Goal: Transaction & Acquisition: Book appointment/travel/reservation

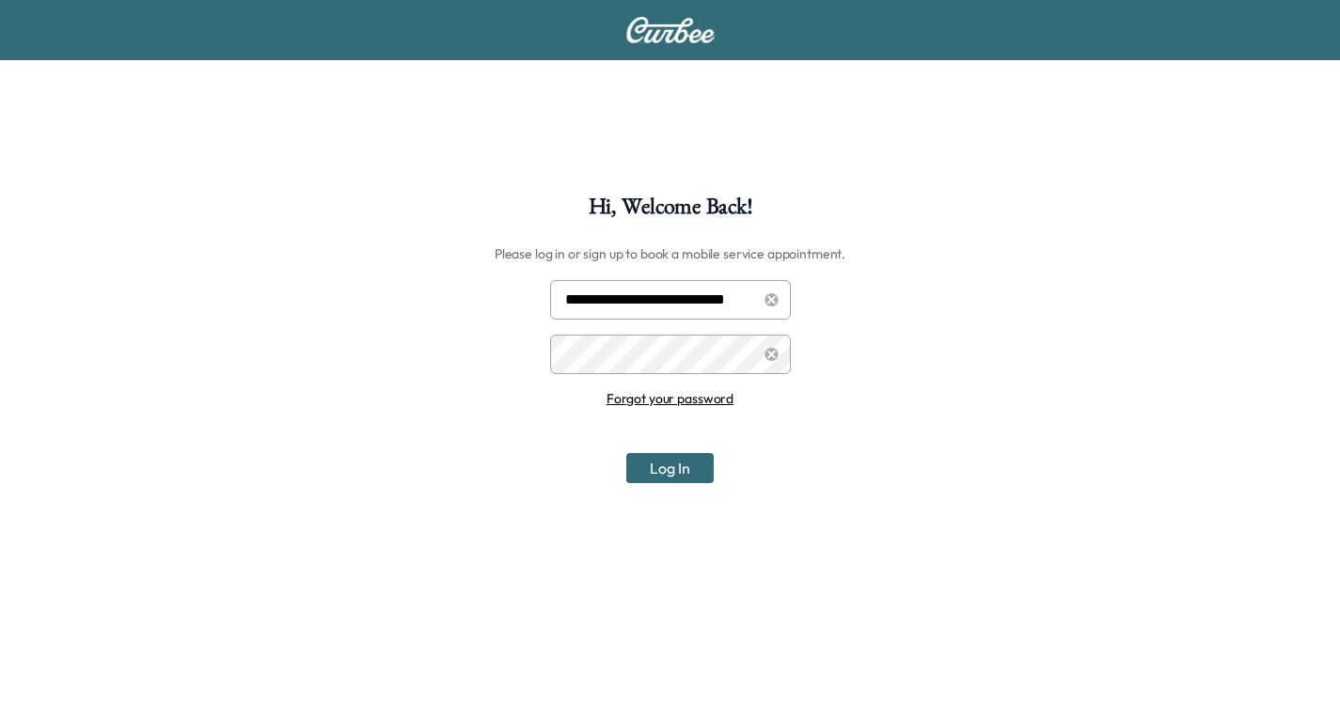
click at [658, 305] on input "**********" at bounding box center [670, 299] width 241 height 39
type input "**********"
click at [685, 473] on button "Log In" at bounding box center [669, 468] width 87 height 30
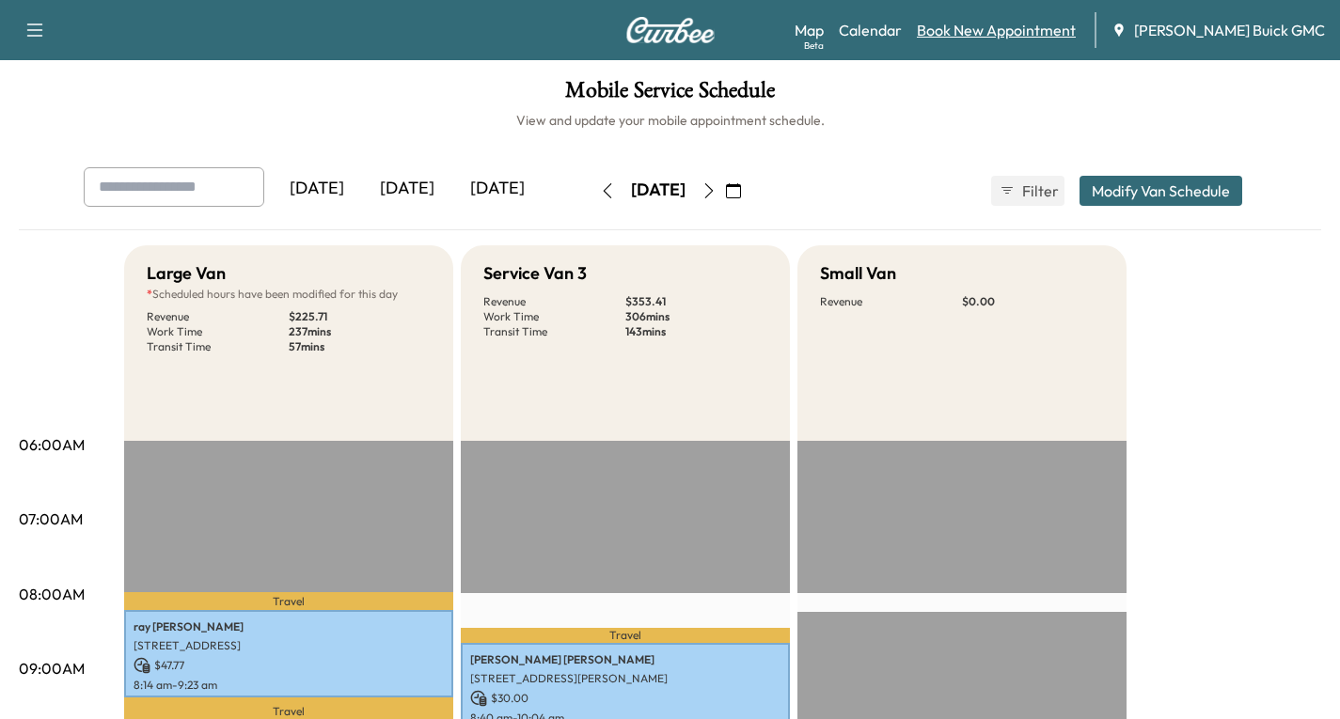
click at [1011, 30] on link "Book New Appointment" at bounding box center [996, 30] width 159 height 23
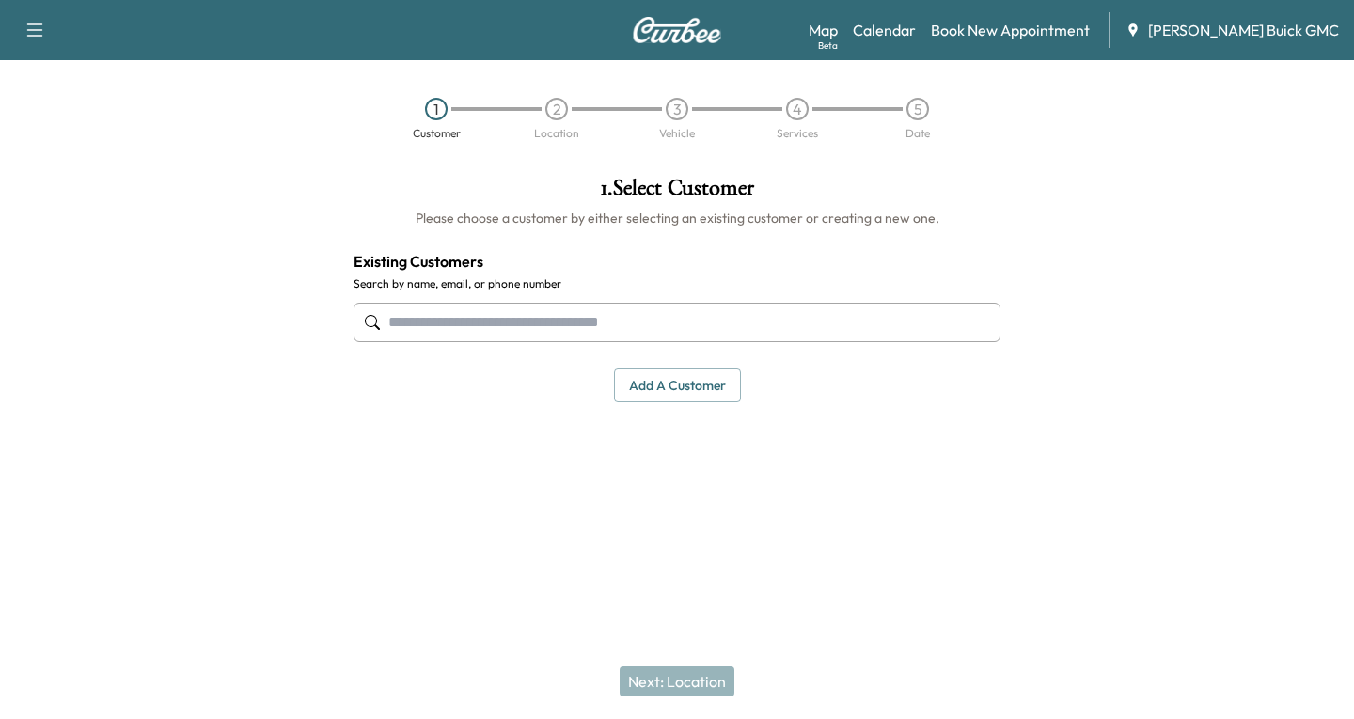
click at [484, 328] on input "text" at bounding box center [676, 322] width 647 height 39
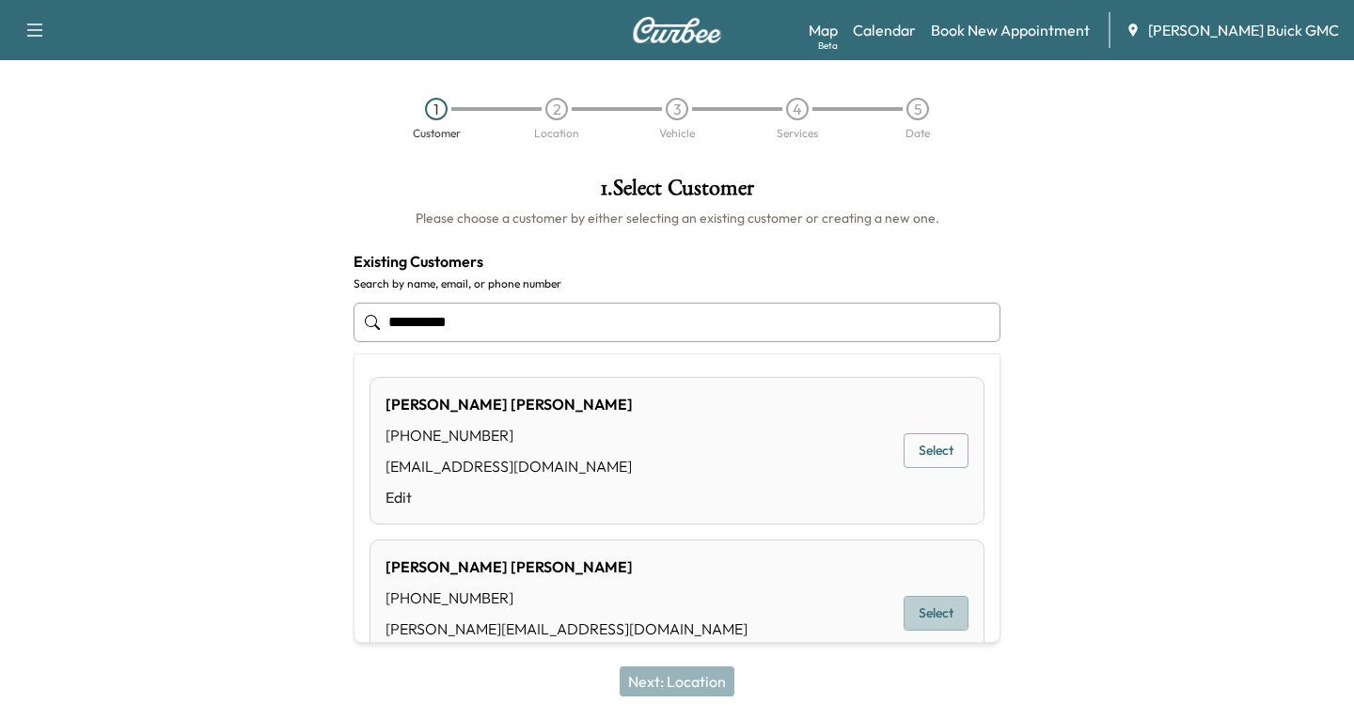
click at [938, 616] on button "Select" at bounding box center [935, 613] width 65 height 35
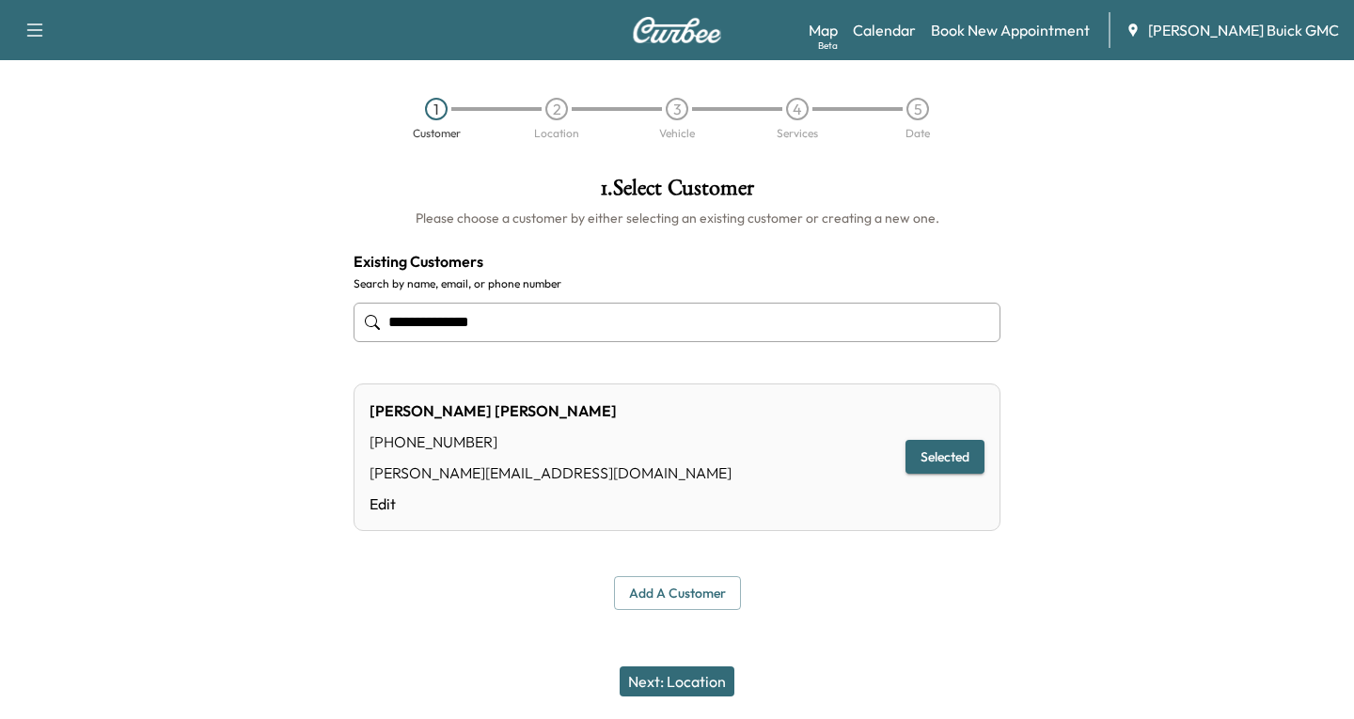
type input "**********"
click at [694, 683] on button "Next: Location" at bounding box center [677, 682] width 115 height 30
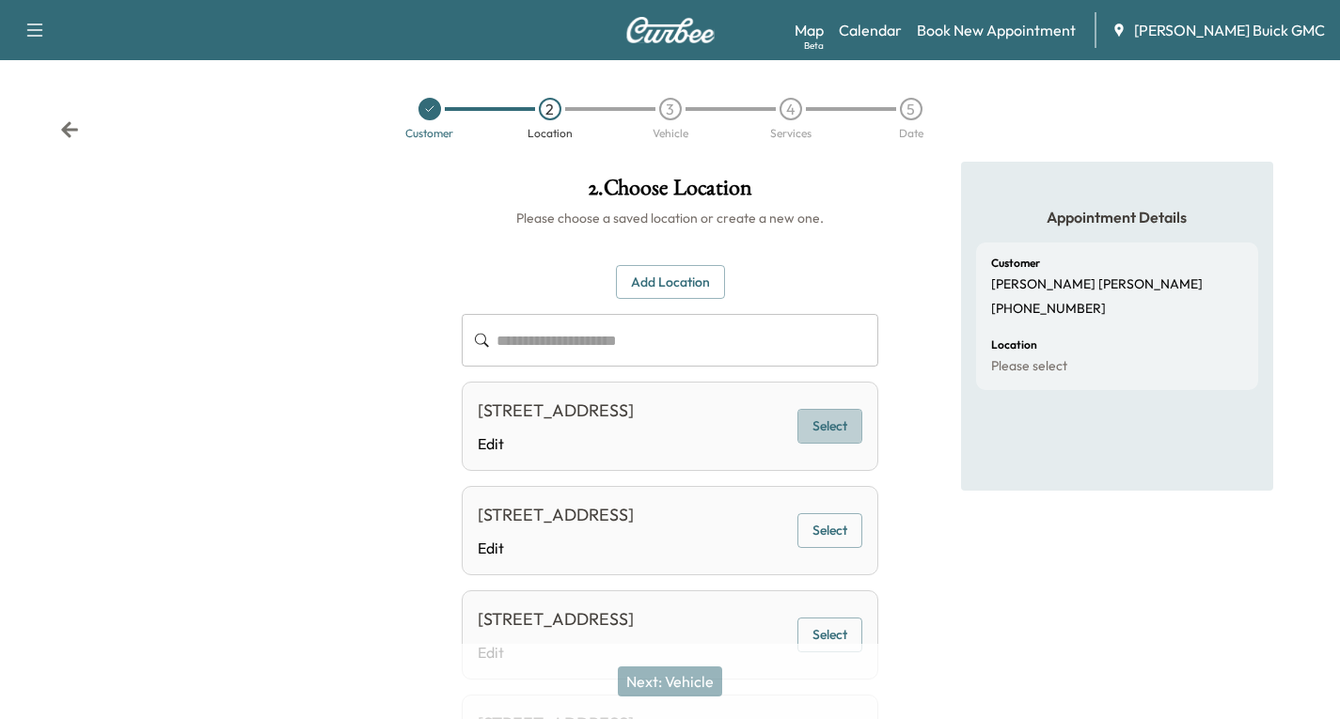
click at [841, 435] on button "Select" at bounding box center [829, 426] width 65 height 35
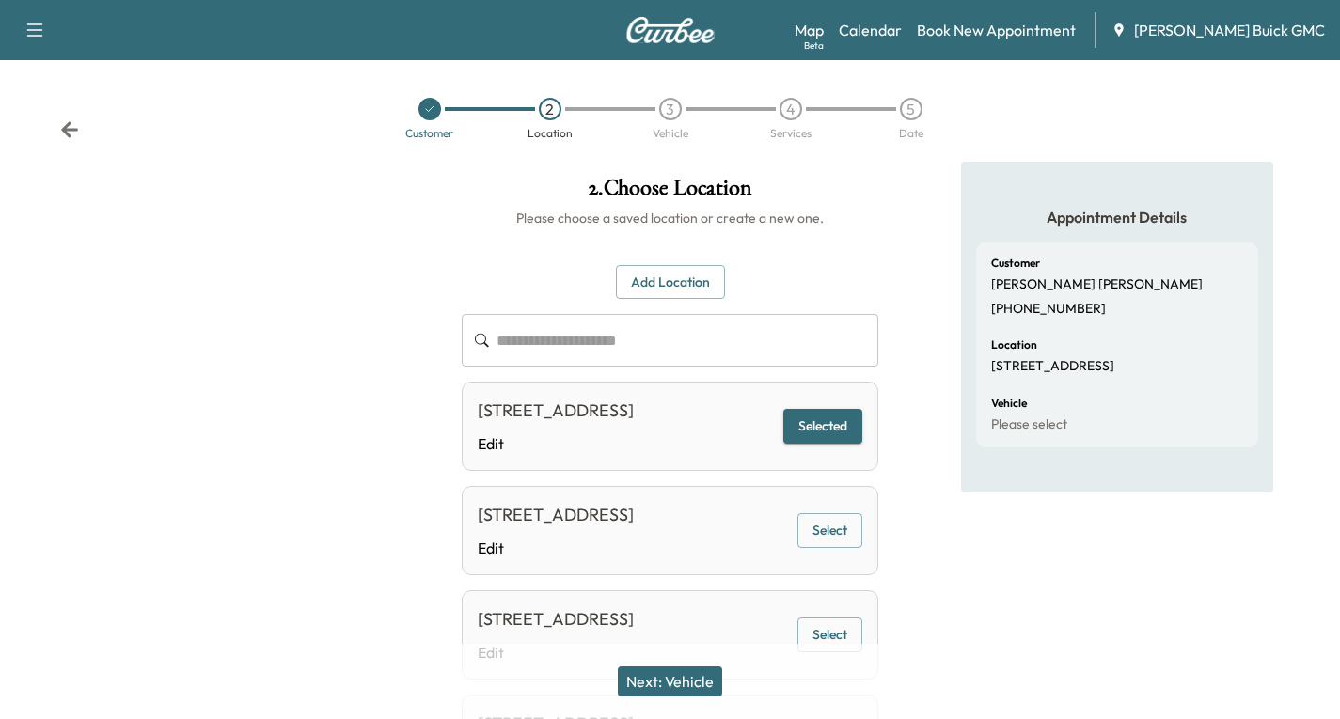
click at [691, 692] on button "Next: Vehicle" at bounding box center [670, 682] width 104 height 30
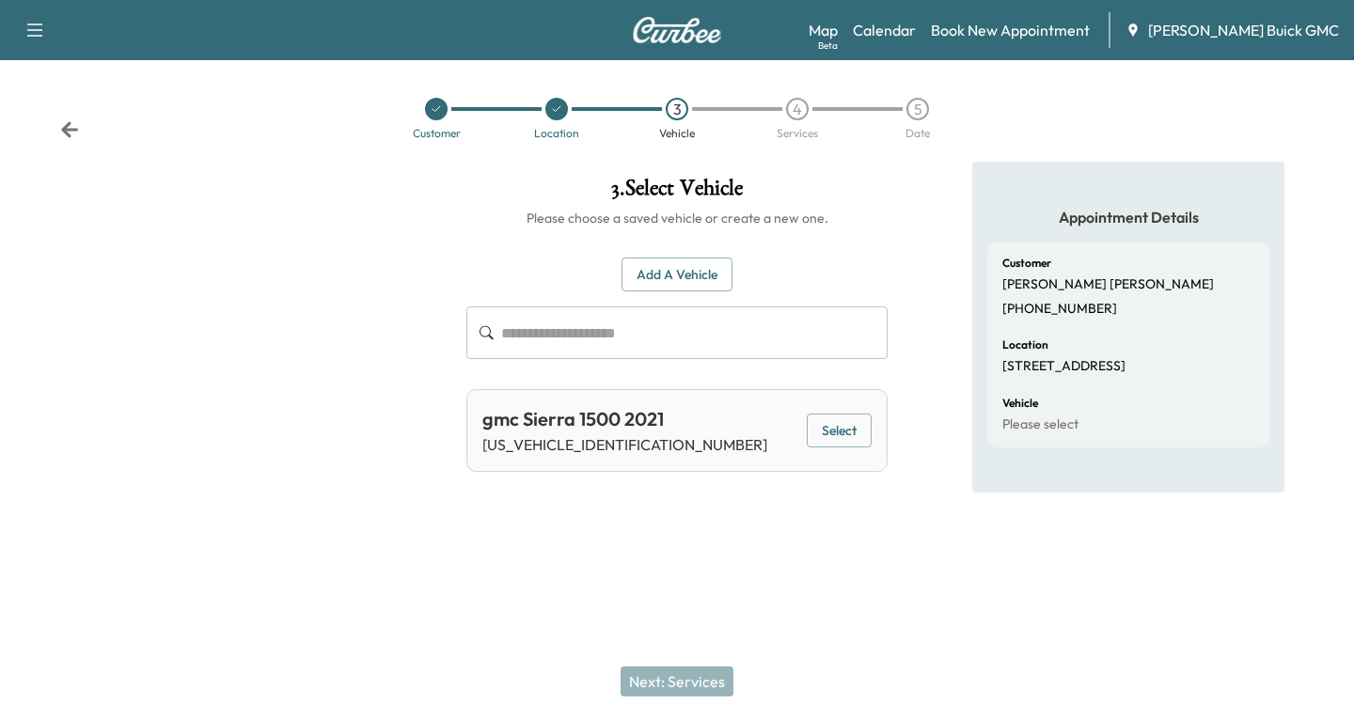
click at [842, 427] on button "Select" at bounding box center [839, 431] width 65 height 35
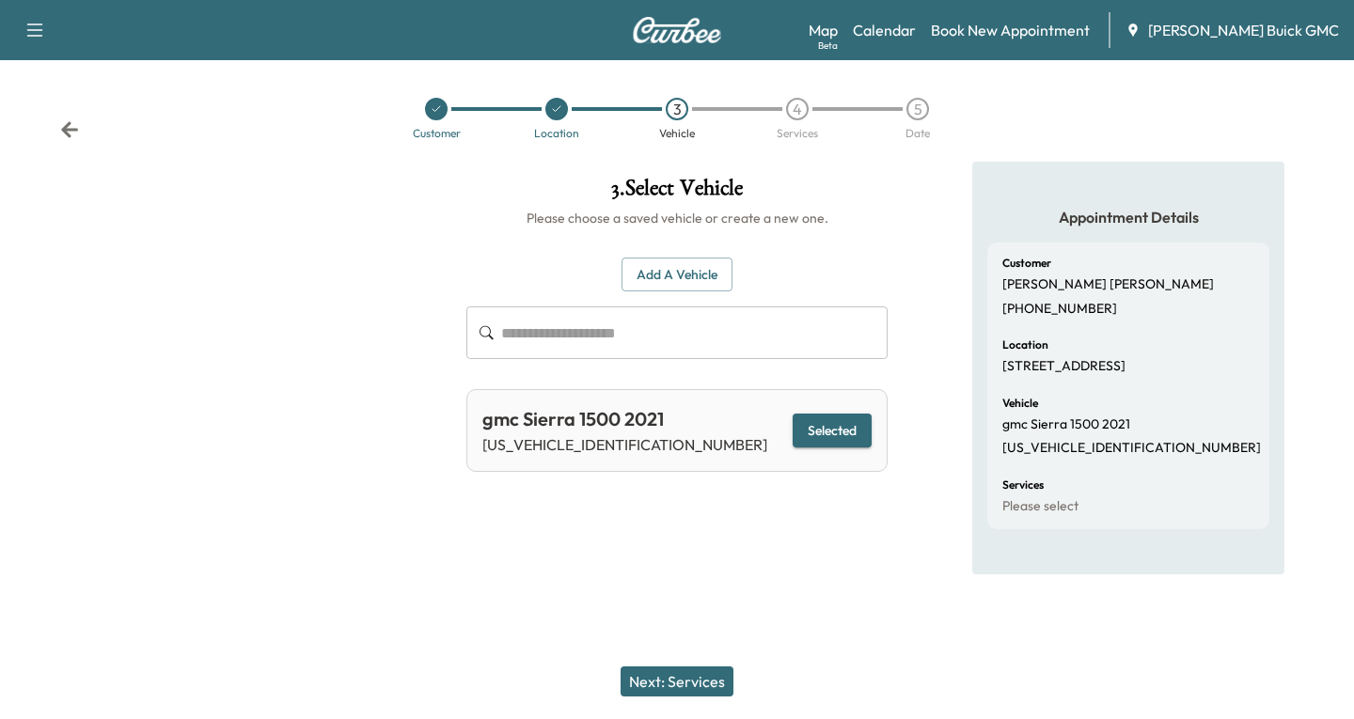
click at [661, 672] on button "Next: Services" at bounding box center [677, 682] width 113 height 30
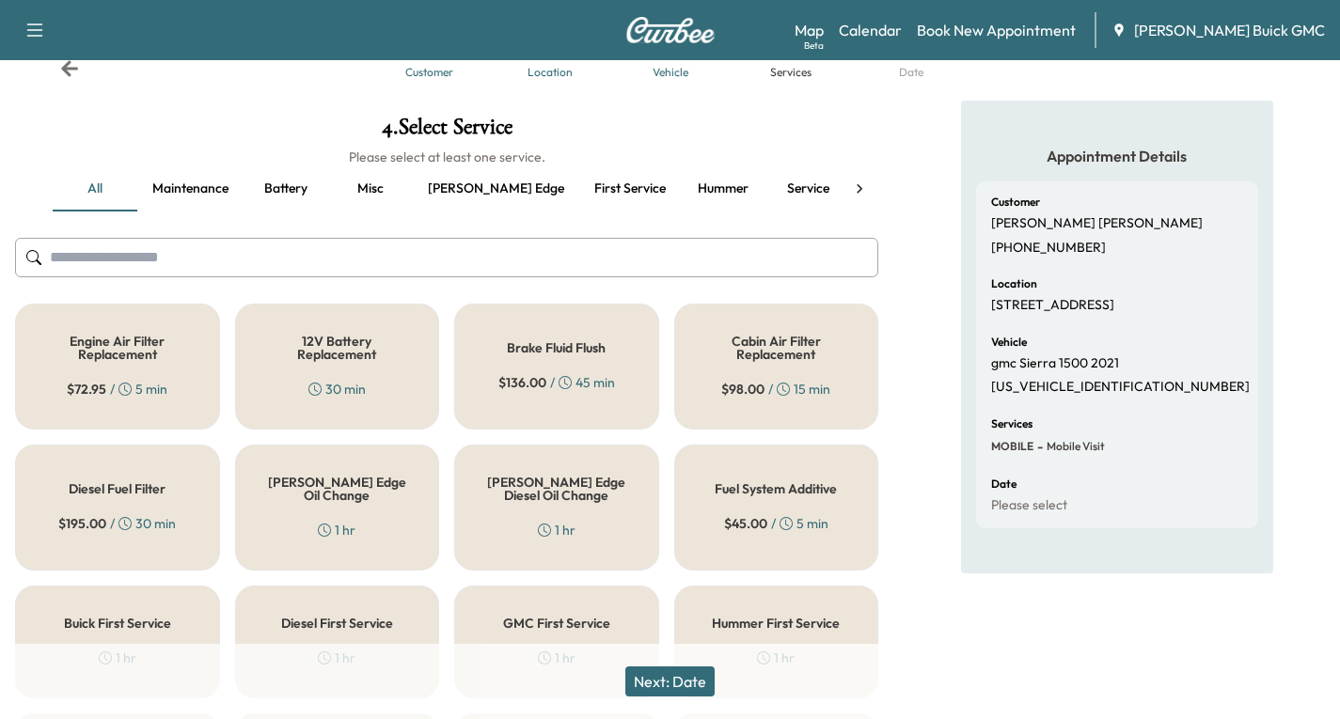
scroll to position [188, 0]
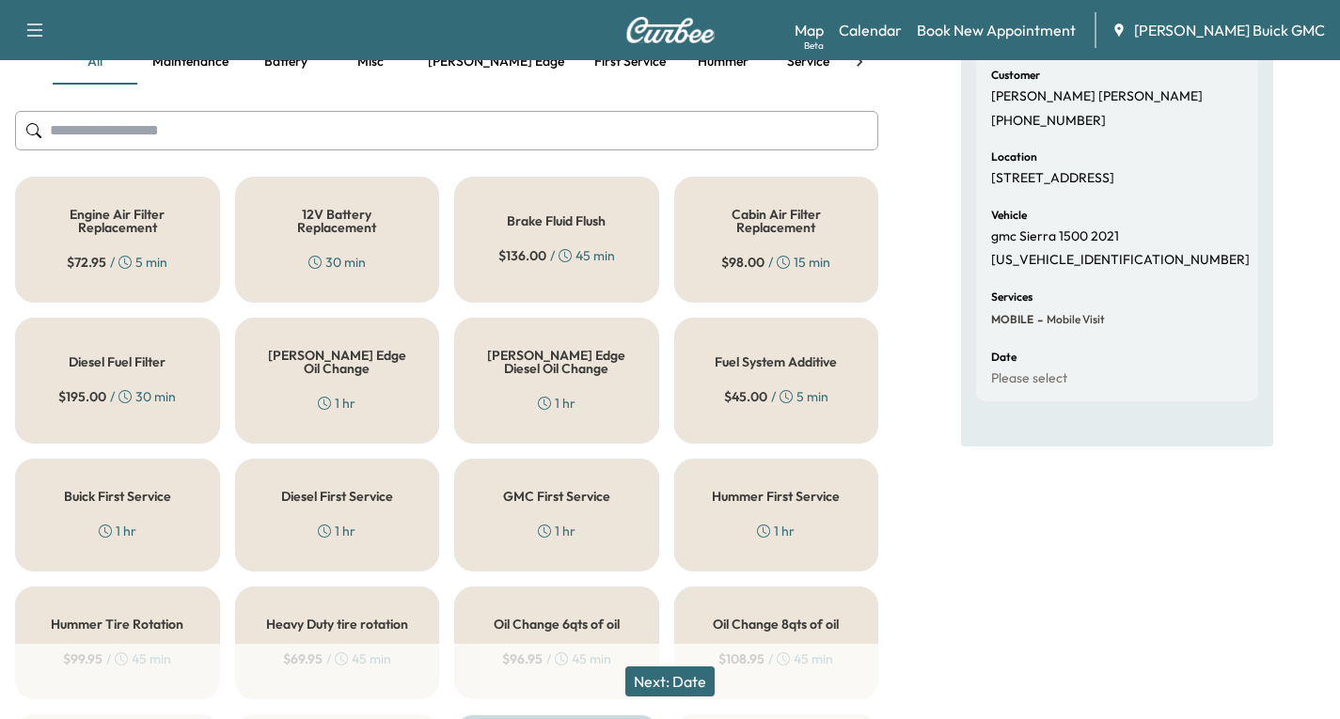
click at [315, 386] on div "[PERSON_NAME] Edge Oil Change 1 hr" at bounding box center [337, 381] width 205 height 126
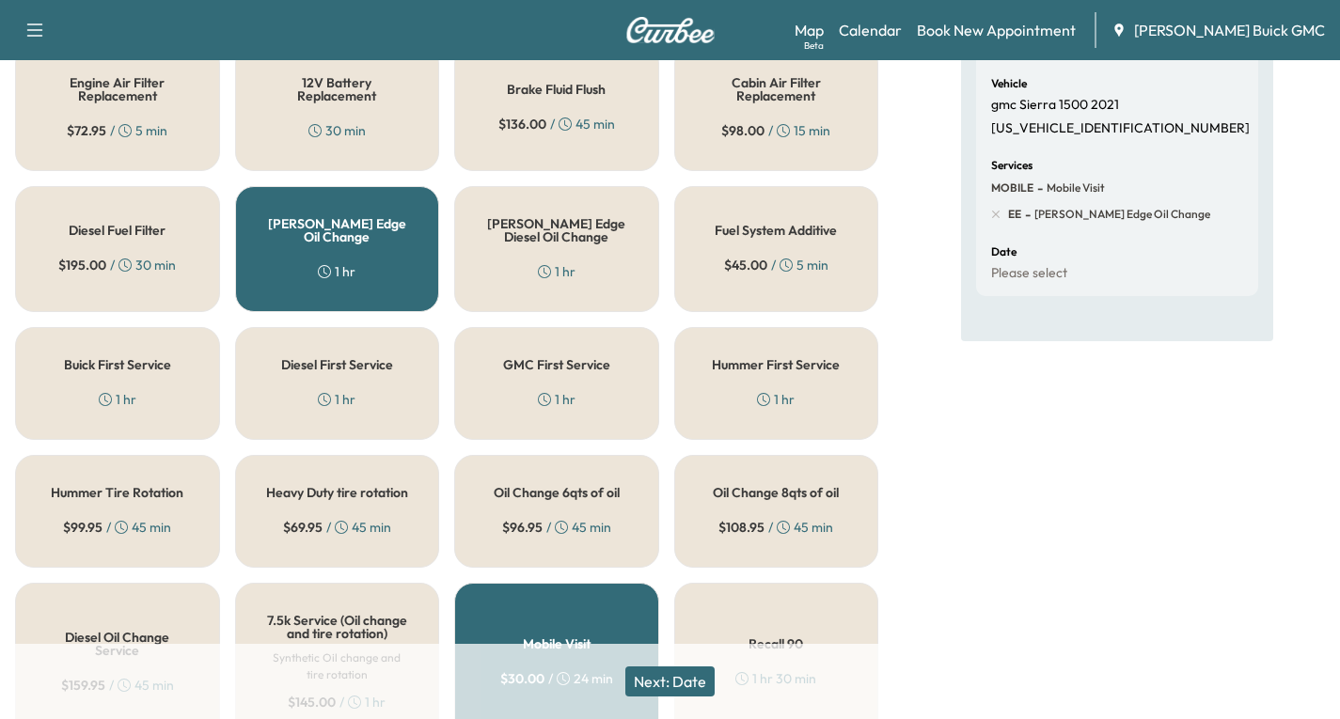
scroll to position [376, 0]
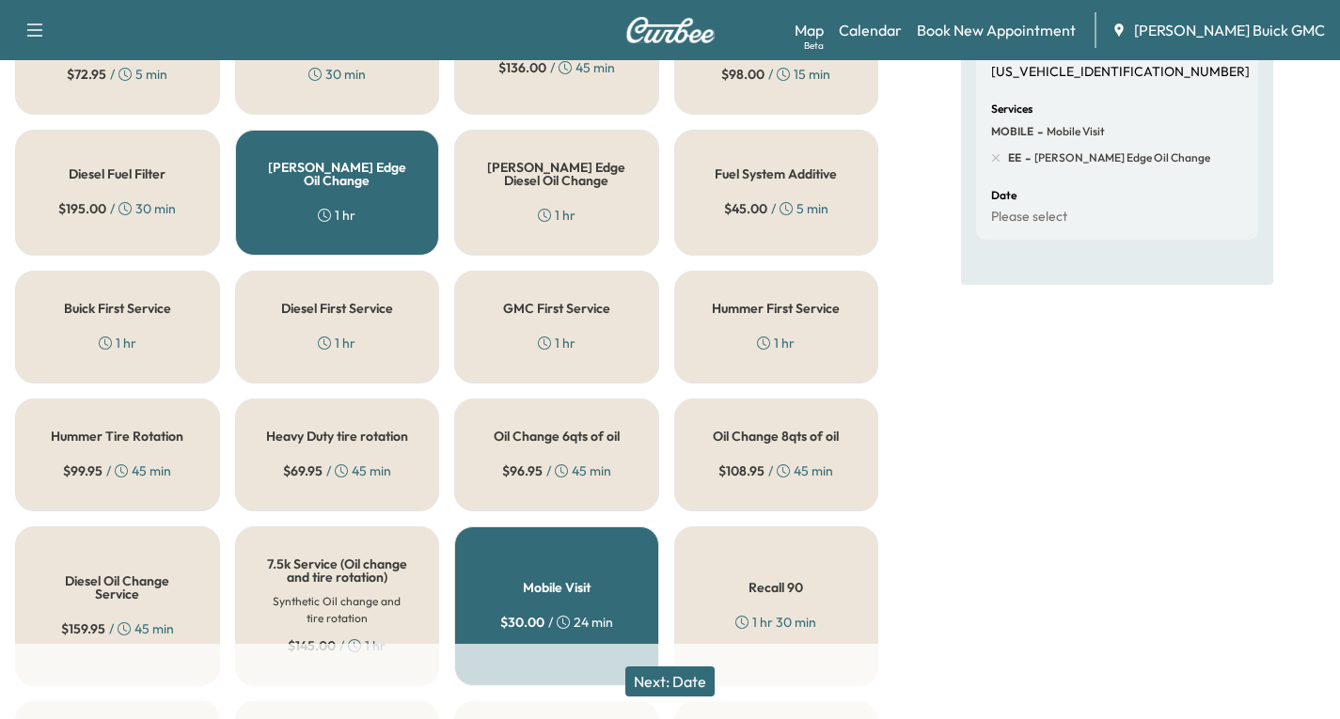
click at [696, 683] on button "Next: Date" at bounding box center [669, 682] width 89 height 30
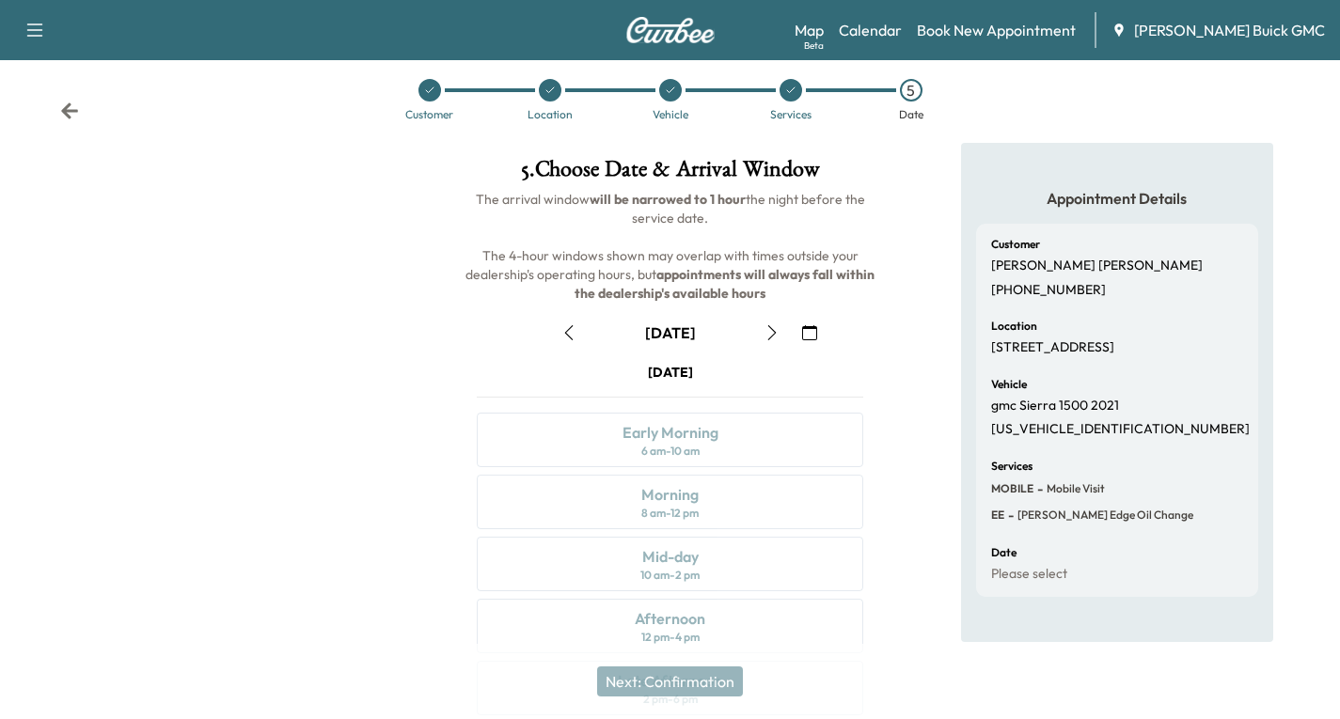
scroll to position [222, 0]
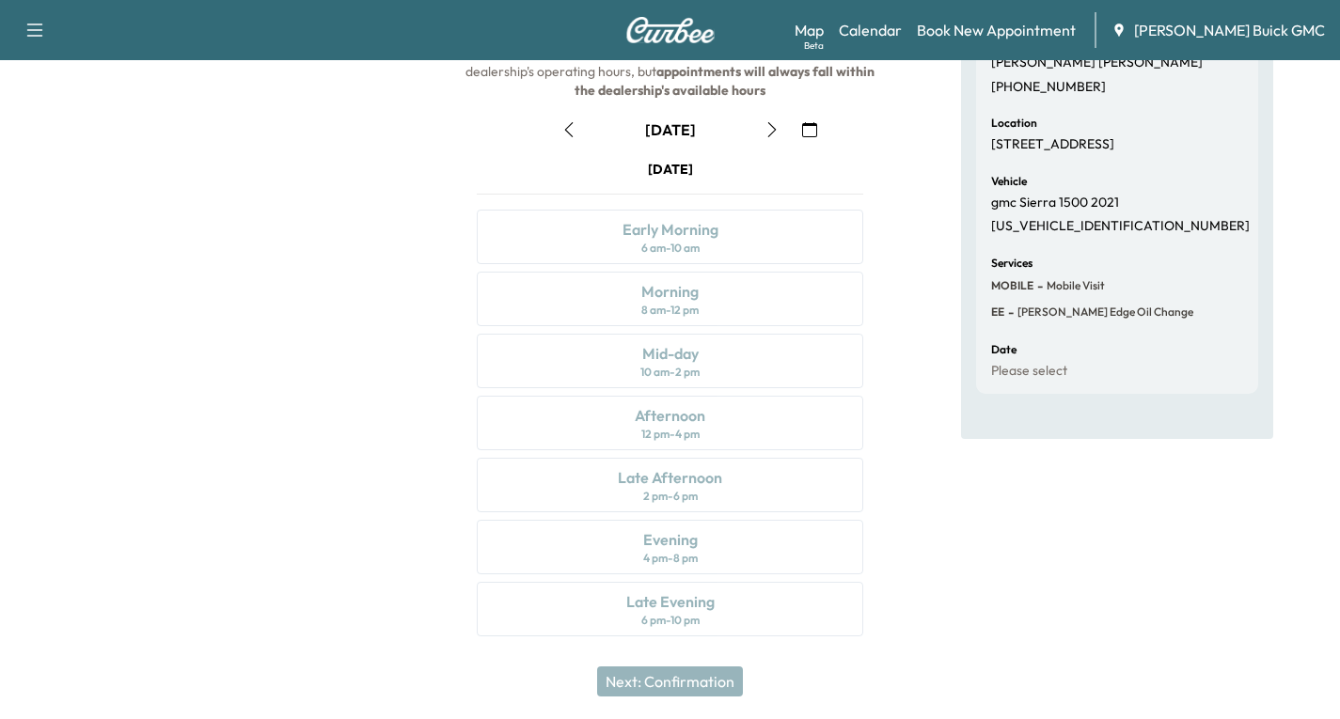
click at [809, 134] on icon "button" at bounding box center [809, 129] width 15 height 15
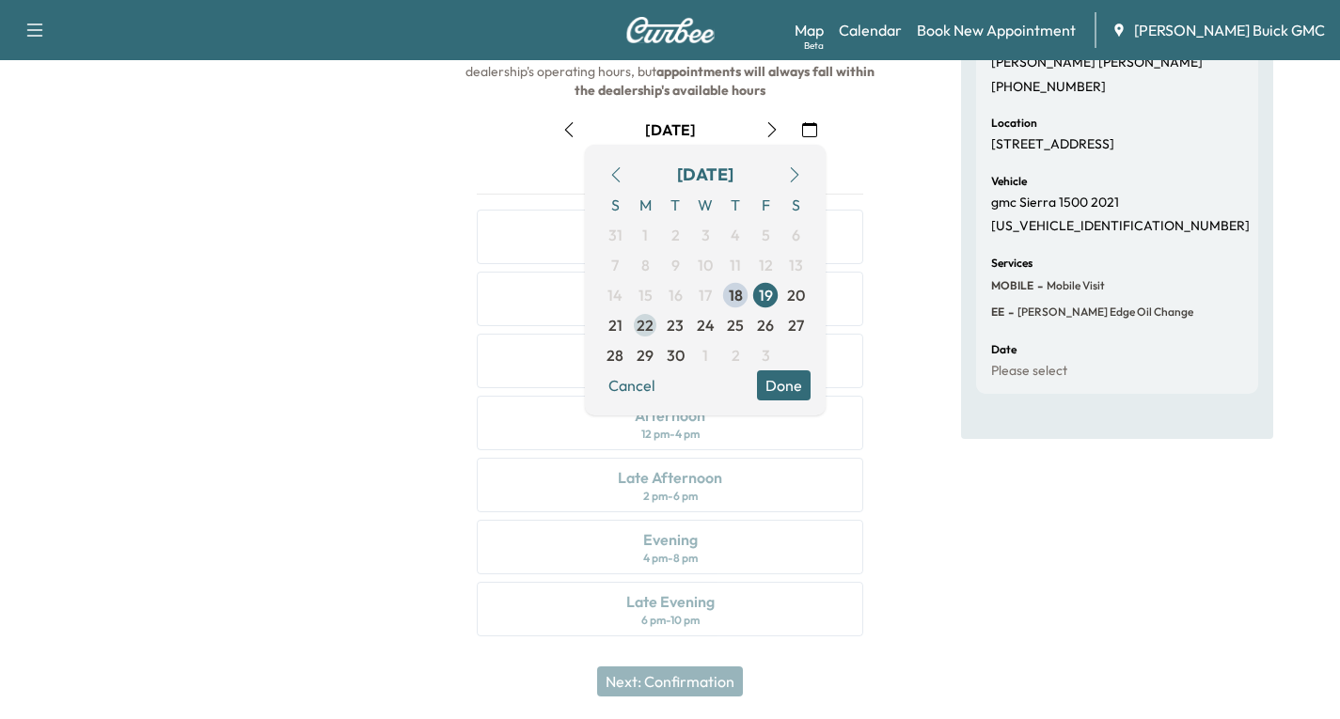
click at [642, 326] on span "22" at bounding box center [644, 325] width 17 height 23
click at [778, 382] on button "Done" at bounding box center [784, 385] width 54 height 30
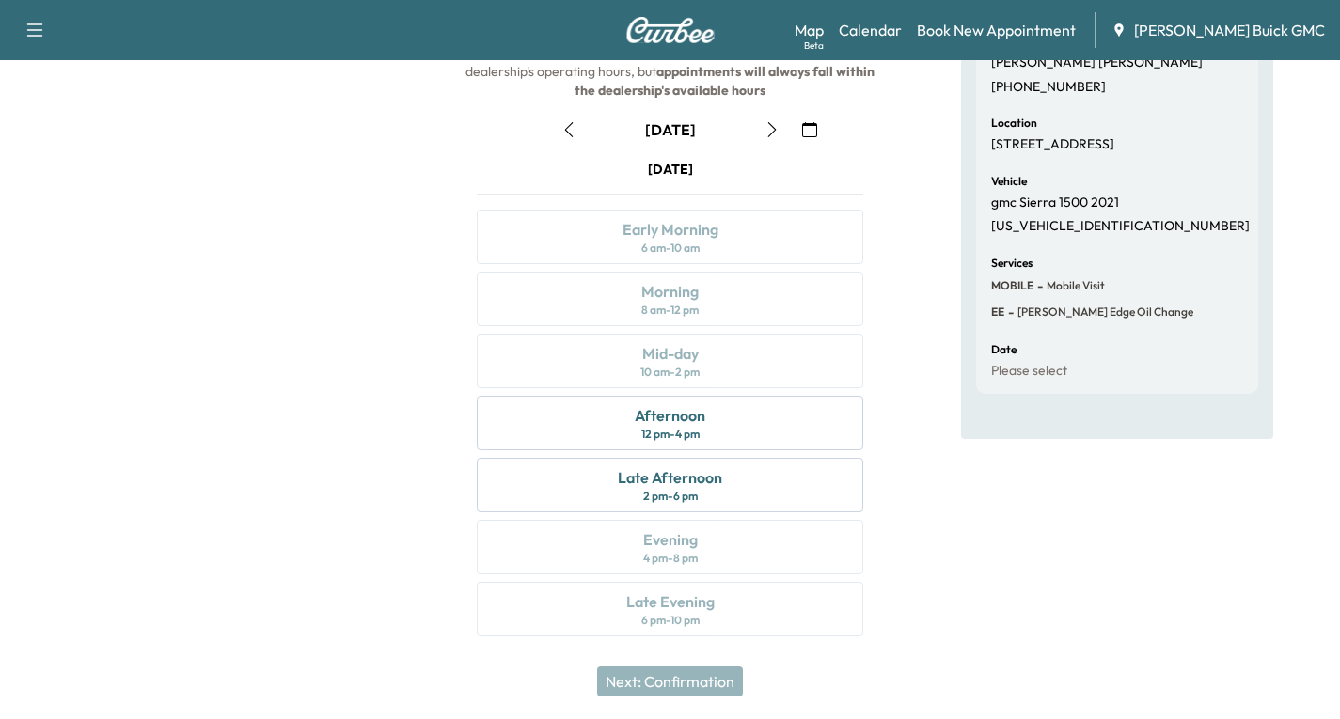
click at [770, 131] on icon "button" at bounding box center [771, 129] width 15 height 15
click at [735, 487] on div "Late Afternoon 2 pm - 6 pm" at bounding box center [670, 485] width 386 height 55
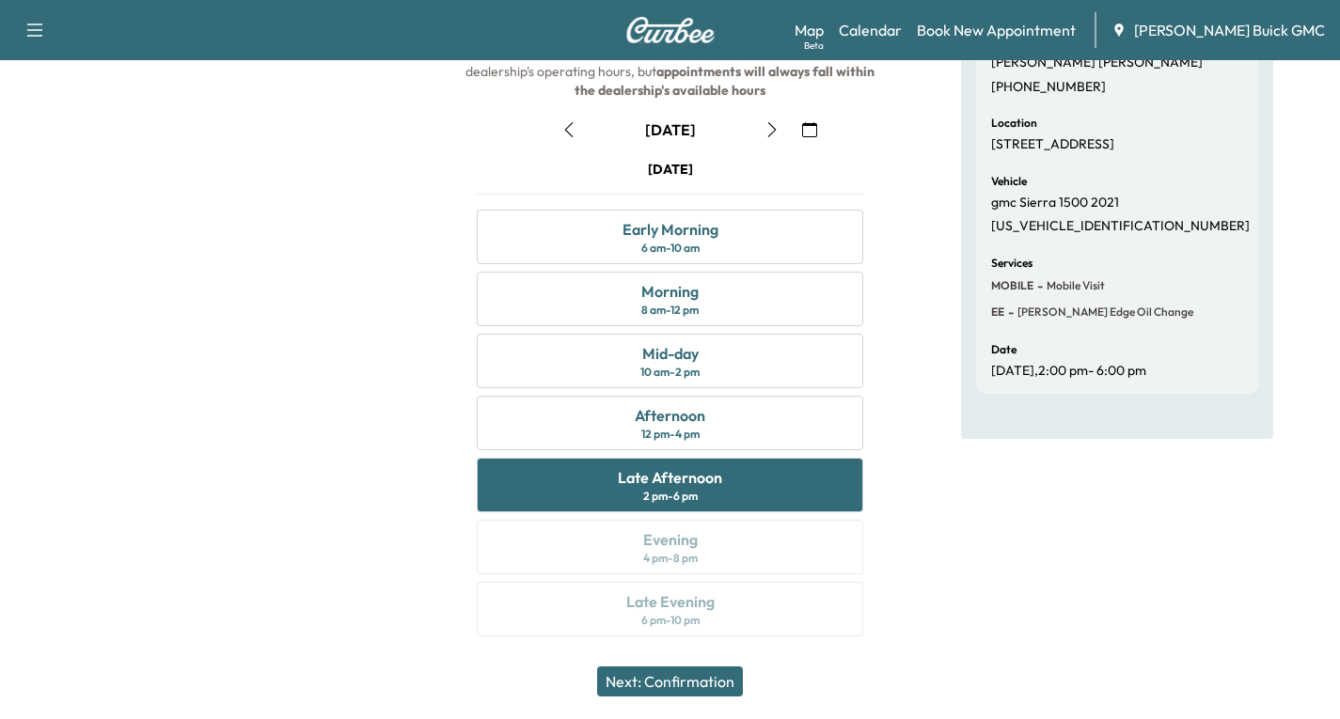
click at [705, 682] on button "Next: Confirmation" at bounding box center [670, 682] width 146 height 30
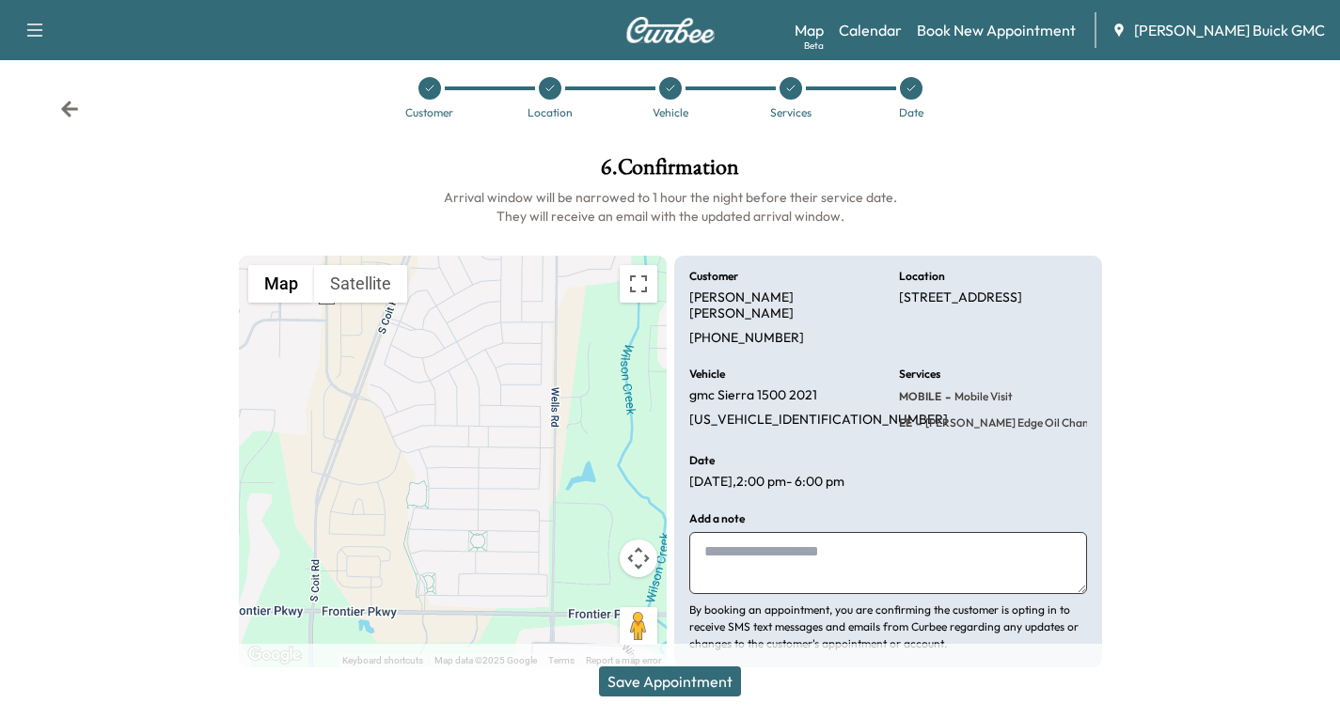
scroll to position [27, 0]
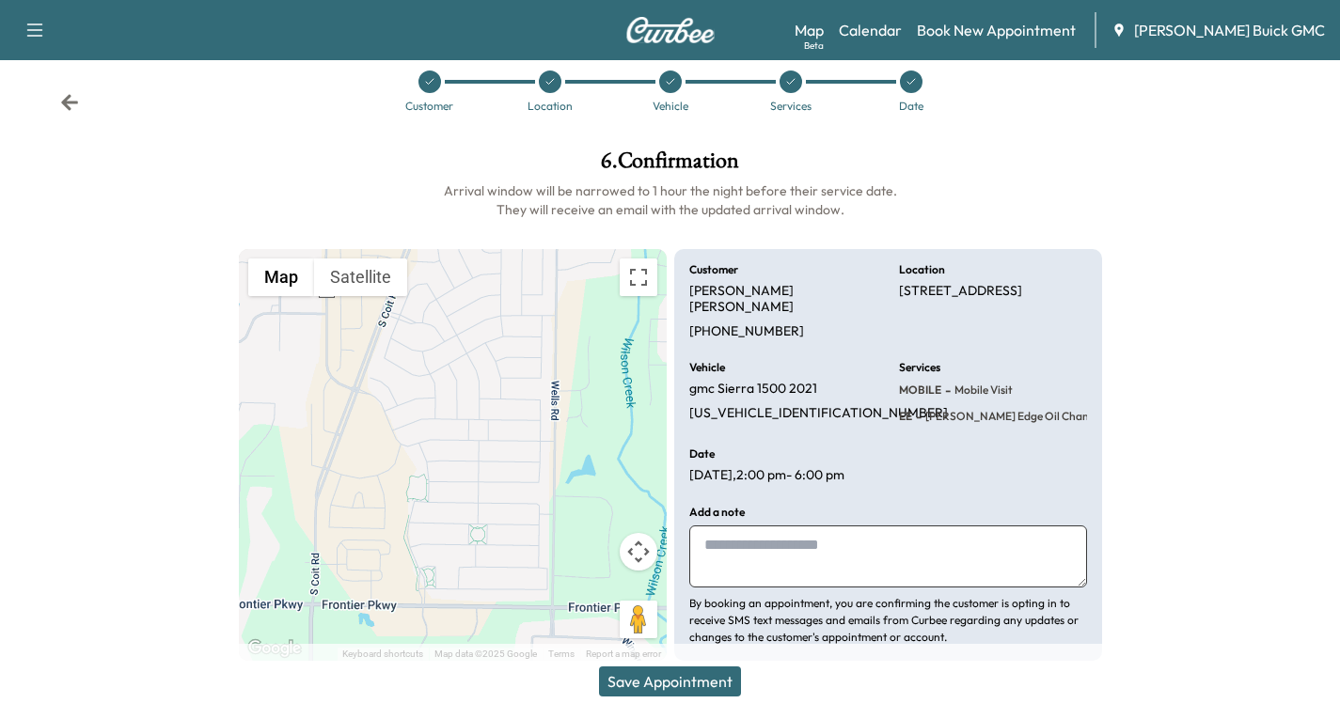
click at [663, 686] on button "Save Appointment" at bounding box center [670, 682] width 142 height 30
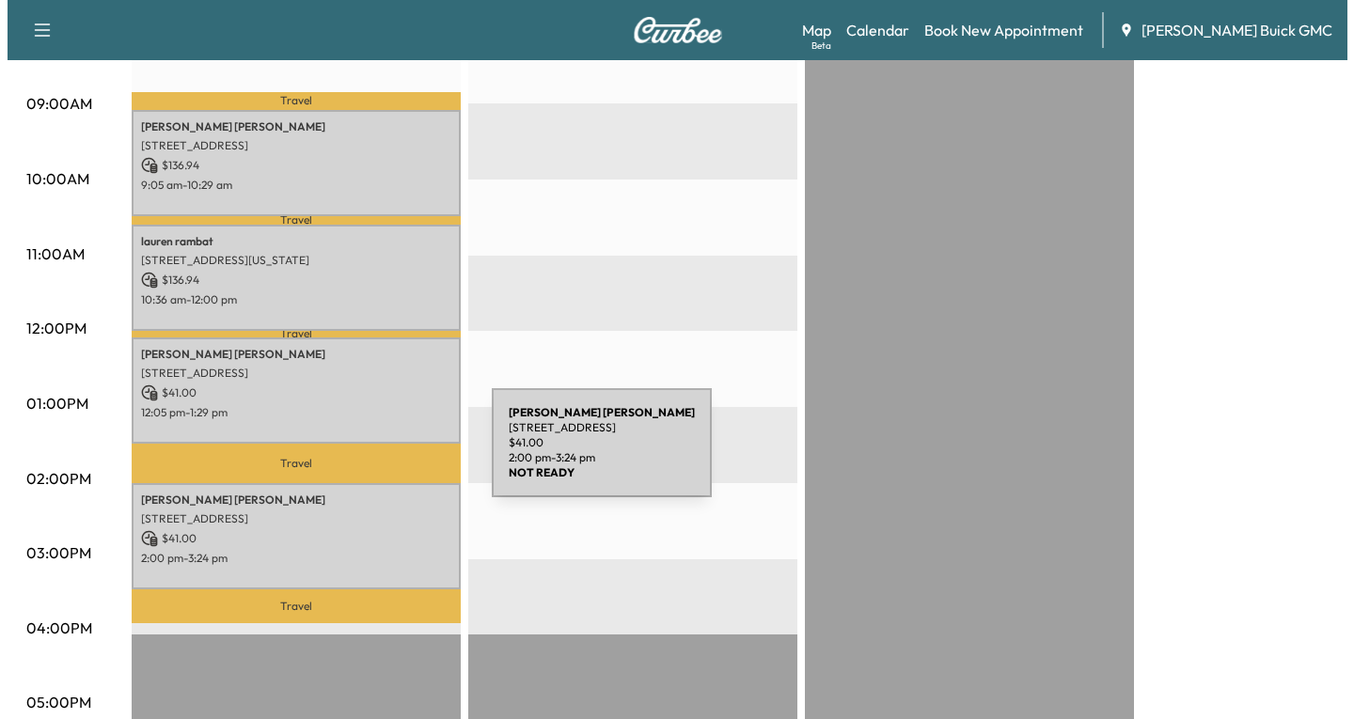
scroll to position [564, 0]
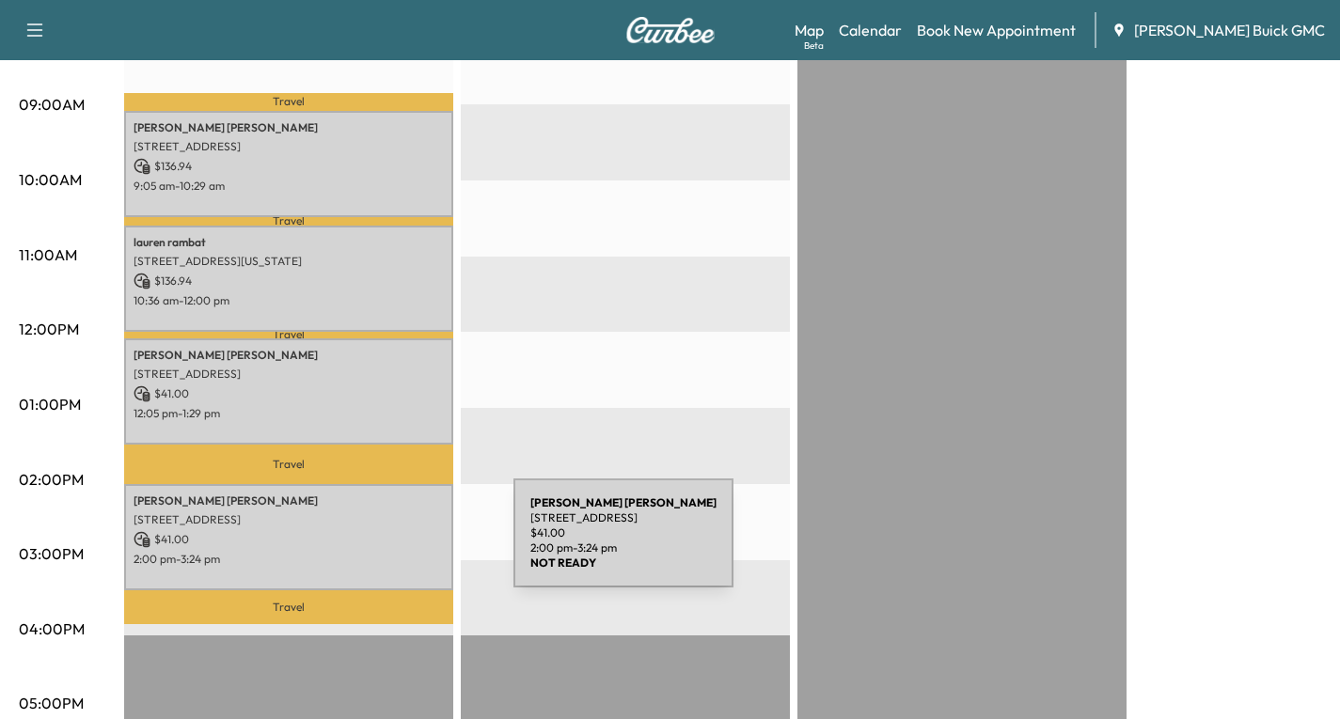
click at [372, 552] on p "2:00 pm - 3:24 pm" at bounding box center [289, 559] width 310 height 15
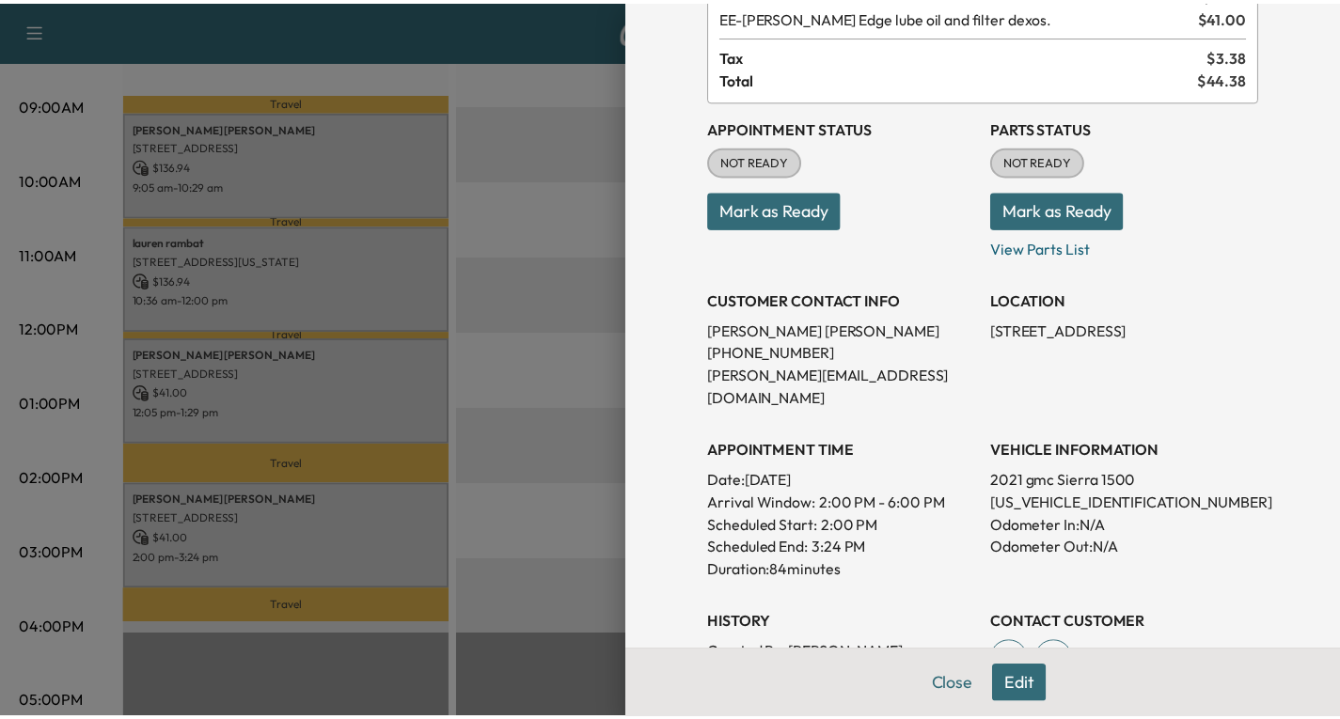
scroll to position [94, 0]
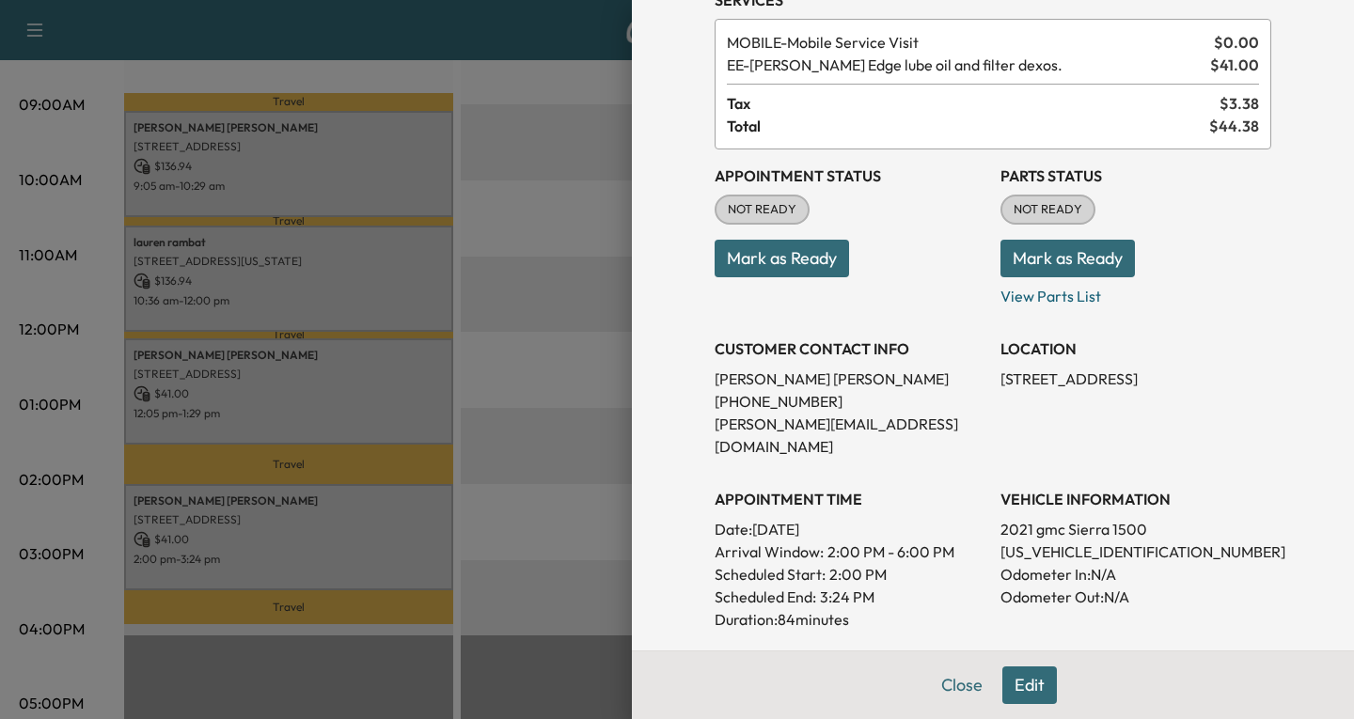
click at [542, 224] on div at bounding box center [677, 359] width 1354 height 719
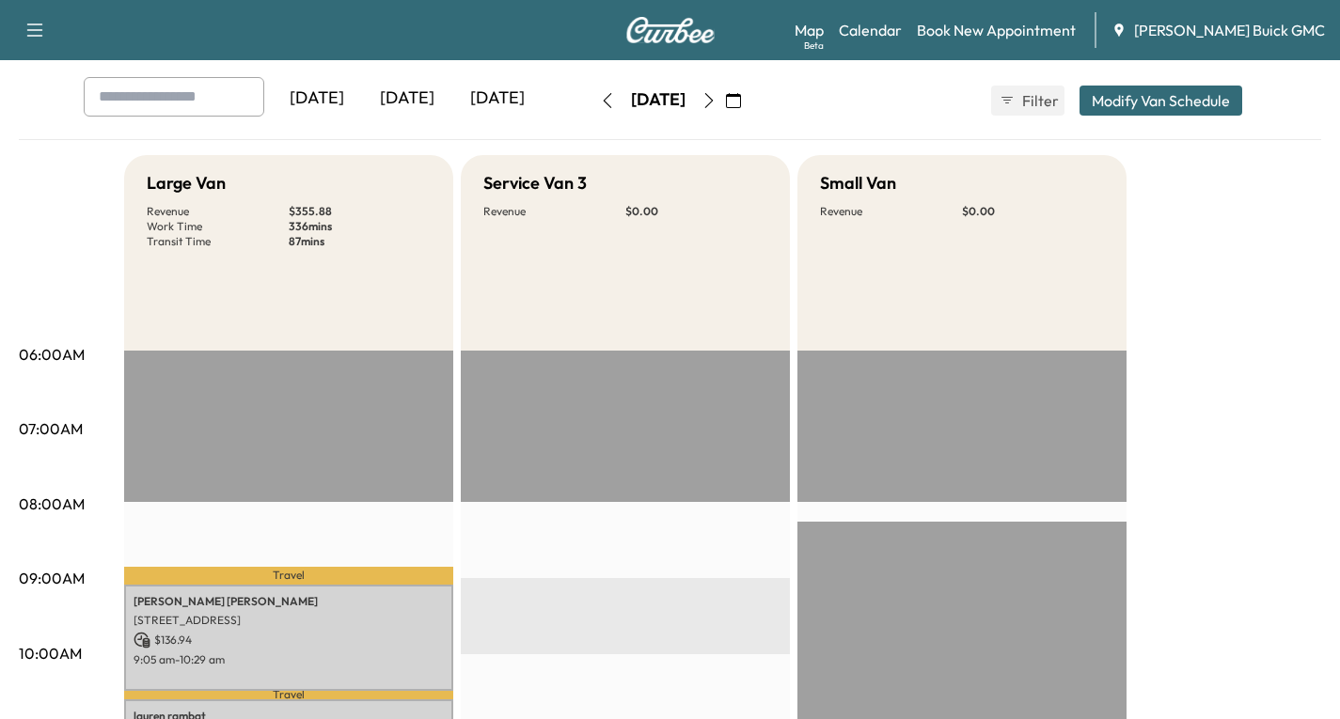
scroll to position [0, 0]
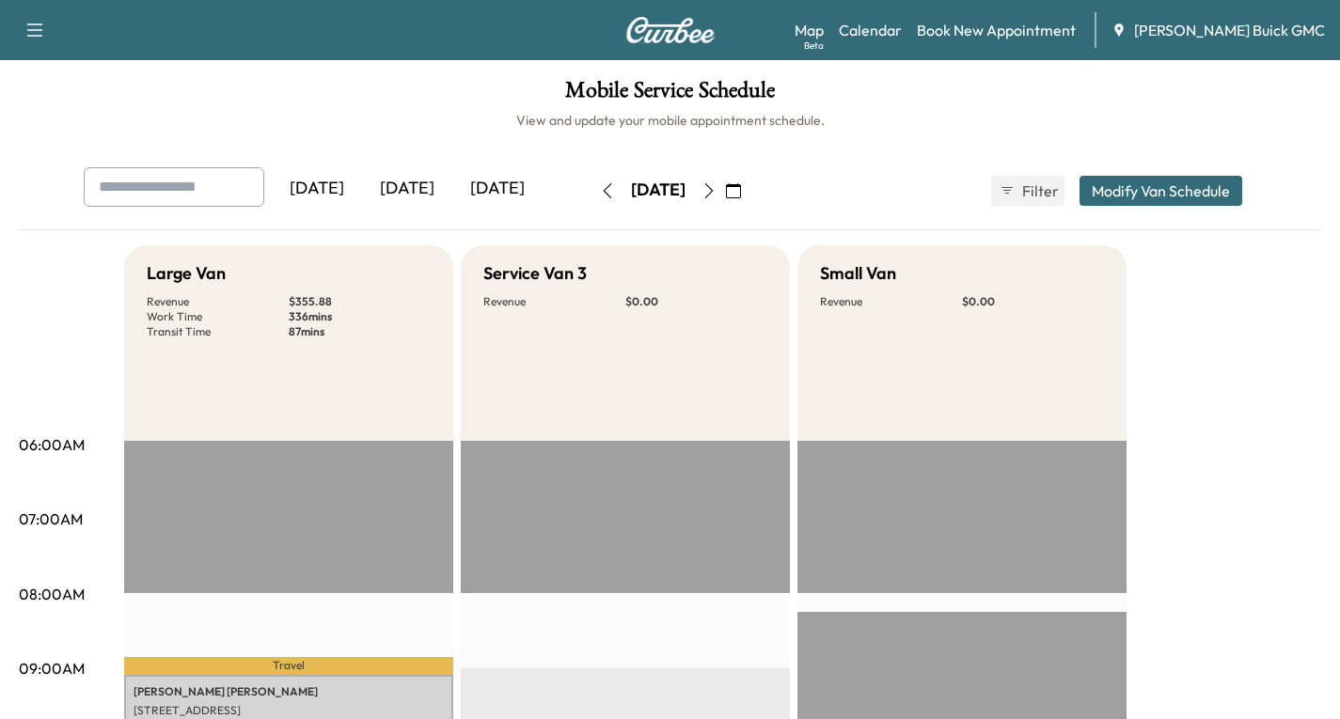
click at [36, 28] on icon "button" at bounding box center [35, 30] width 23 height 23
click at [64, 104] on button "Log Out" at bounding box center [66, 106] width 71 height 30
